Goal: Task Accomplishment & Management: Manage account settings

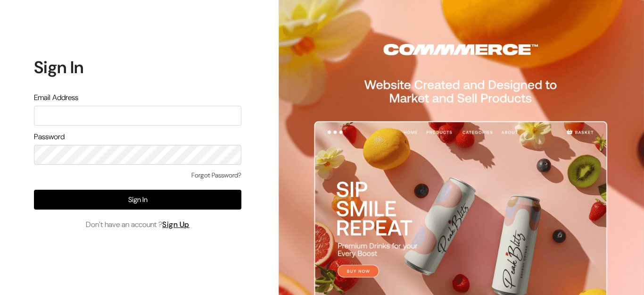
click at [70, 119] on input "text" at bounding box center [138, 116] width 208 height 20
type input "bangerji@gmail.com"
click at [103, 186] on div "Forgot Password?" at bounding box center [138, 179] width 208 height 19
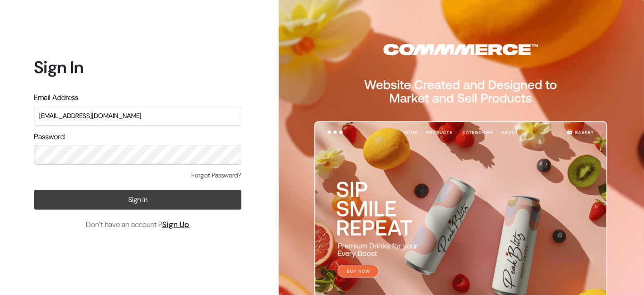
click at [103, 195] on button "Sign In" at bounding box center [138, 200] width 208 height 20
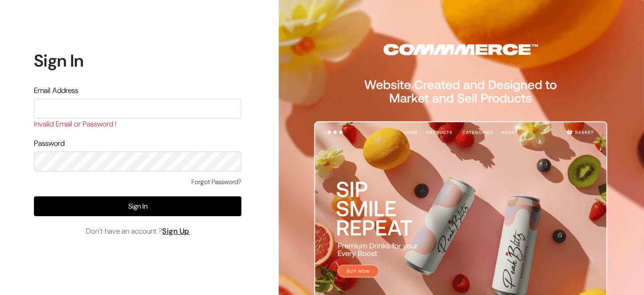
click at [61, 114] on input "text" at bounding box center [138, 109] width 208 height 20
type input "bangerji@gmail.com"
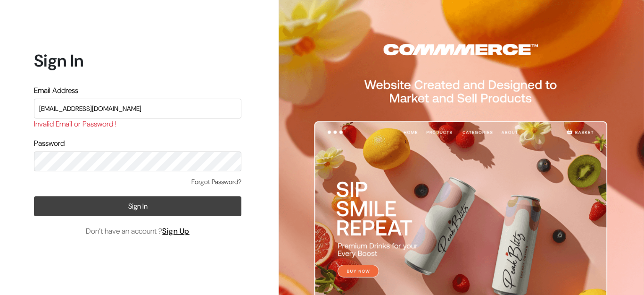
click at [96, 213] on button "Sign In" at bounding box center [138, 206] width 208 height 20
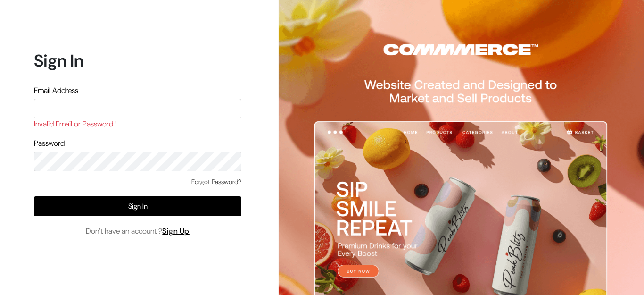
click at [217, 182] on link "Forgot Password?" at bounding box center [217, 182] width 50 height 10
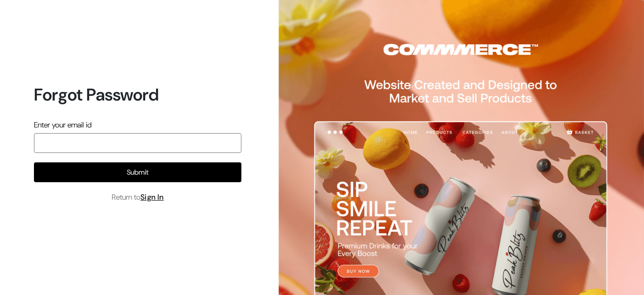
click at [68, 143] on input "email" at bounding box center [138, 143] width 208 height 20
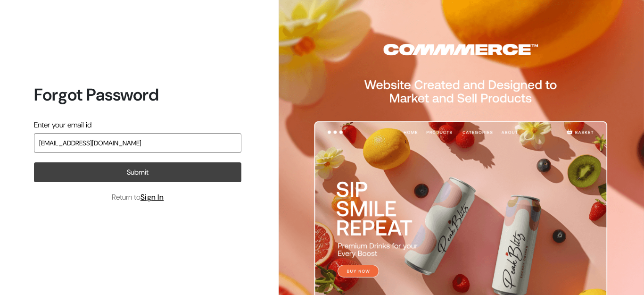
type input "bangerji@gmail.com"
click at [94, 175] on button "Submit" at bounding box center [138, 172] width 208 height 20
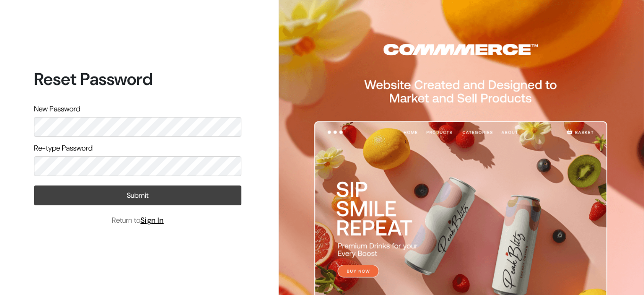
click at [144, 192] on button "Submit" at bounding box center [138, 195] width 208 height 20
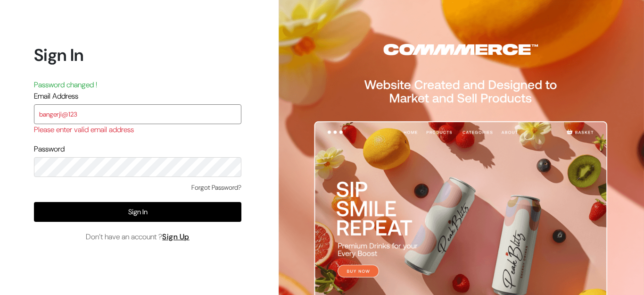
click at [98, 116] on input "bangerji@123" at bounding box center [138, 114] width 208 height 20
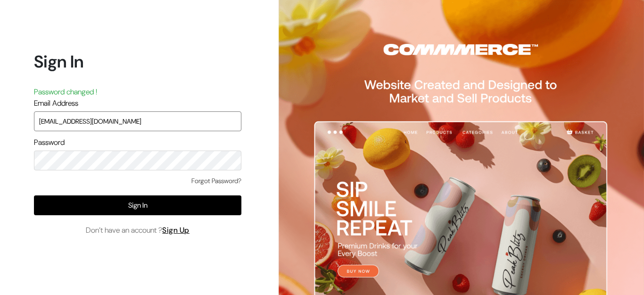
type input "[EMAIL_ADDRESS][DOMAIN_NAME]"
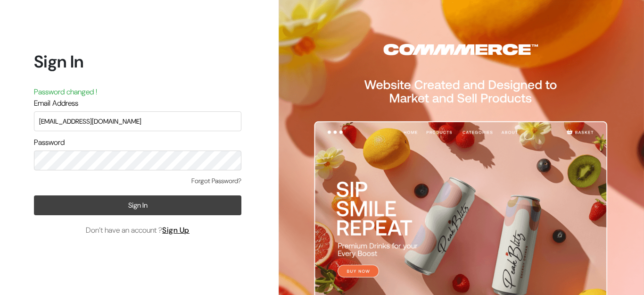
click at [96, 211] on button "Sign In" at bounding box center [138, 205] width 208 height 20
